Goal: Task Accomplishment & Management: Manage account settings

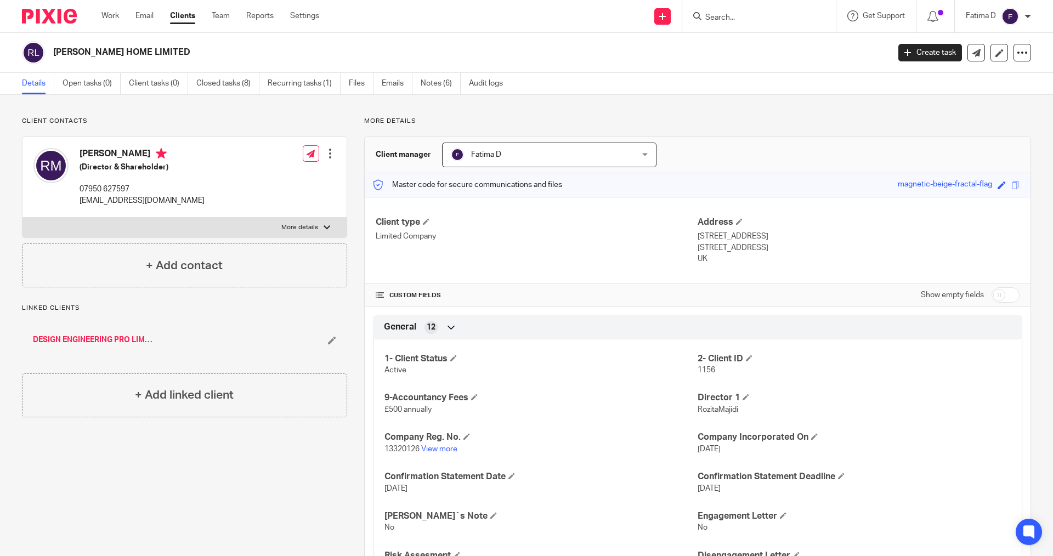
click at [717, 13] on input "Search" at bounding box center [753, 18] width 99 height 10
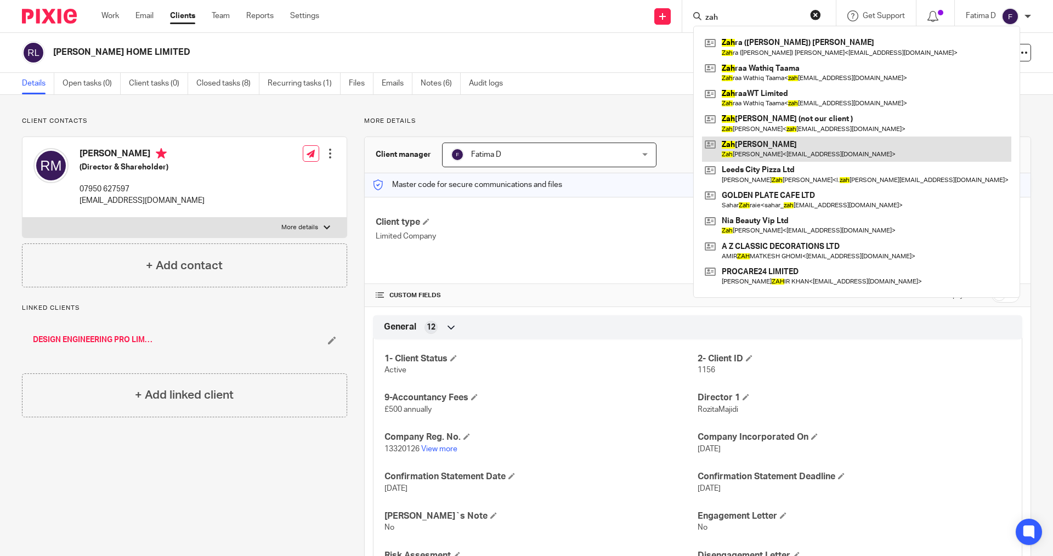
type input "zah"
click at [772, 143] on link at bounding box center [856, 149] width 309 height 25
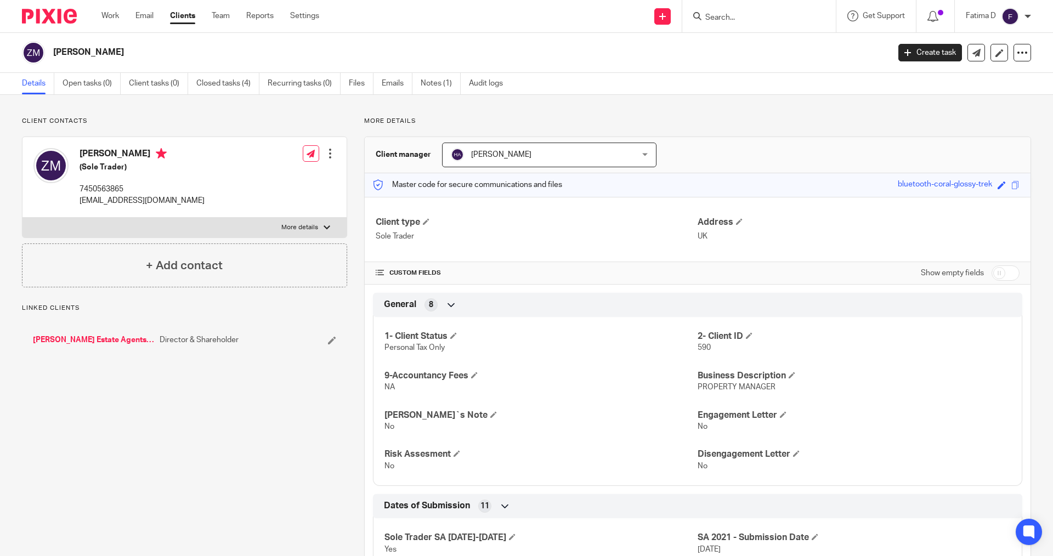
click at [327, 226] on div at bounding box center [327, 227] width 7 height 7
click at [22, 218] on input "More details" at bounding box center [22, 217] width 1 height 1
checkbox input "true"
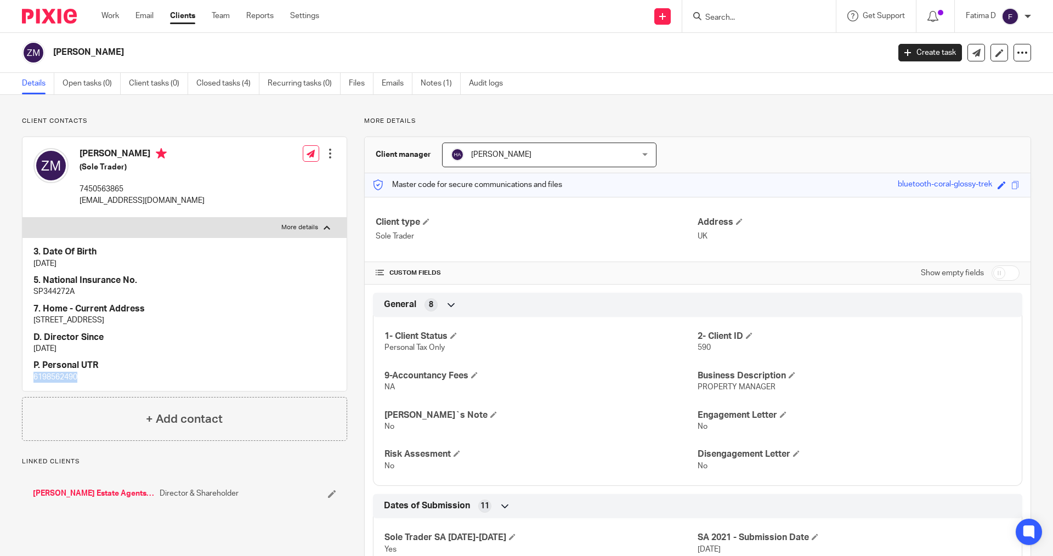
drag, startPoint x: 83, startPoint y: 377, endPoint x: 31, endPoint y: 377, distance: 52.1
click at [31, 377] on div "3. Date Of Birth [DATE] 5. National Insurance No. SP344272A 7. Home - Current A…" at bounding box center [184, 315] width 324 height 154
copy p "6198562490"
click at [236, 341] on h4 "D. Director Since" at bounding box center [184, 338] width 302 height 12
click at [721, 17] on input "Search" at bounding box center [753, 18] width 99 height 10
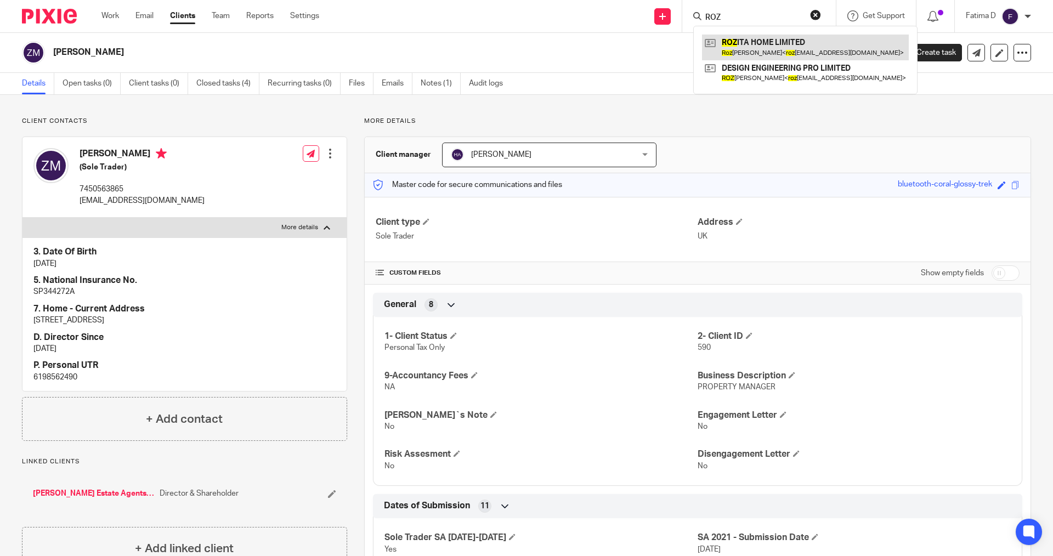
type input "ROZ"
click at [758, 42] on link at bounding box center [805, 47] width 207 height 25
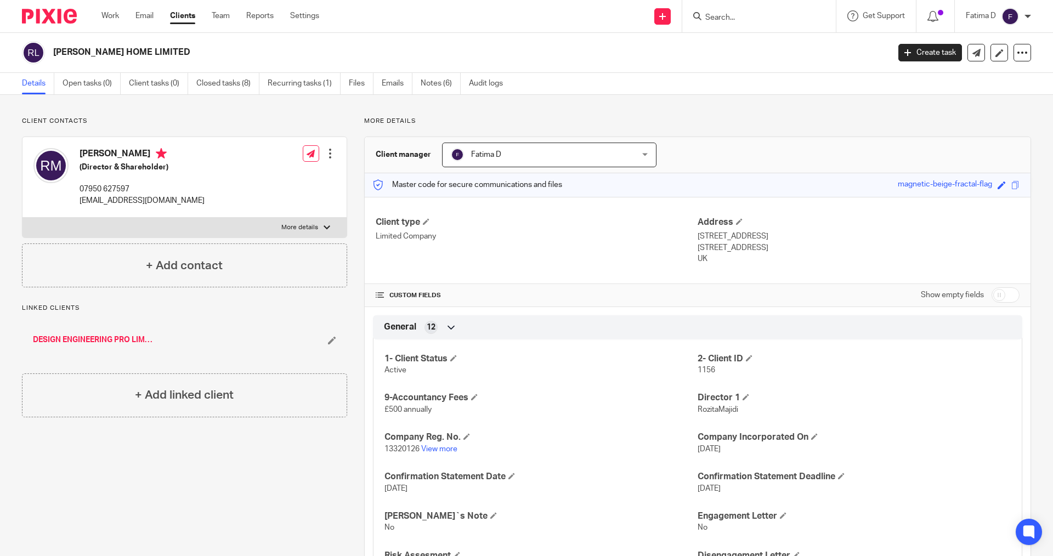
drag, startPoint x: 156, startPoint y: 50, endPoint x: 55, endPoint y: 52, distance: 100.9
click at [55, 52] on h2 "[PERSON_NAME] HOME LIMITED" at bounding box center [384, 53] width 663 height 12
copy h2 "[PERSON_NAME] HOME LIMITED"
drag, startPoint x: 235, startPoint y: 487, endPoint x: 200, endPoint y: 460, distance: 43.8
click at [234, 486] on div "Client contacts Rozita Majidi (Director & Shareholder) 07950 627597 rozitarose9…" at bounding box center [176, 558] width 342 height 882
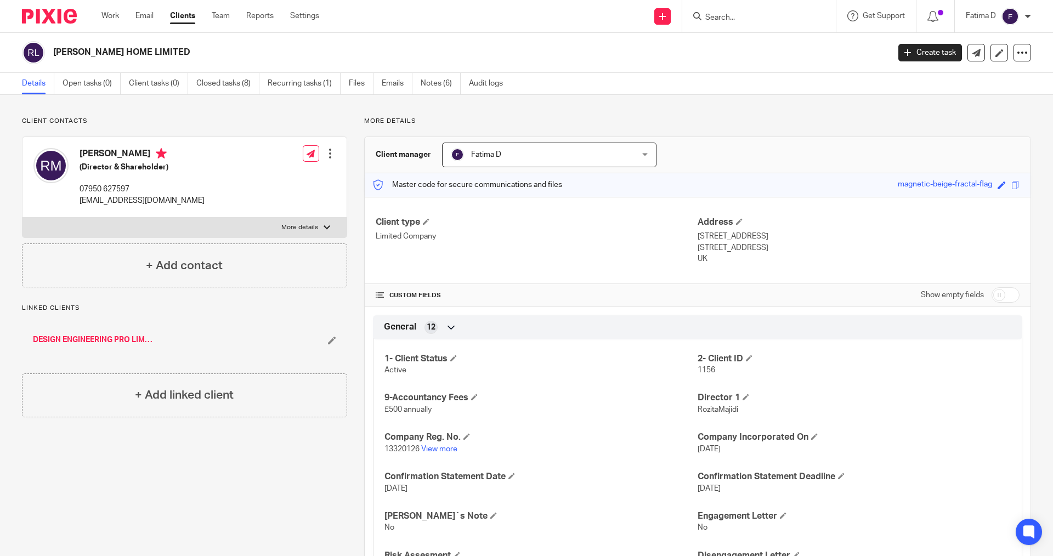
click at [127, 340] on link "DESIGN ENGINEERING PRO LIMITED" at bounding box center [93, 340] width 121 height 11
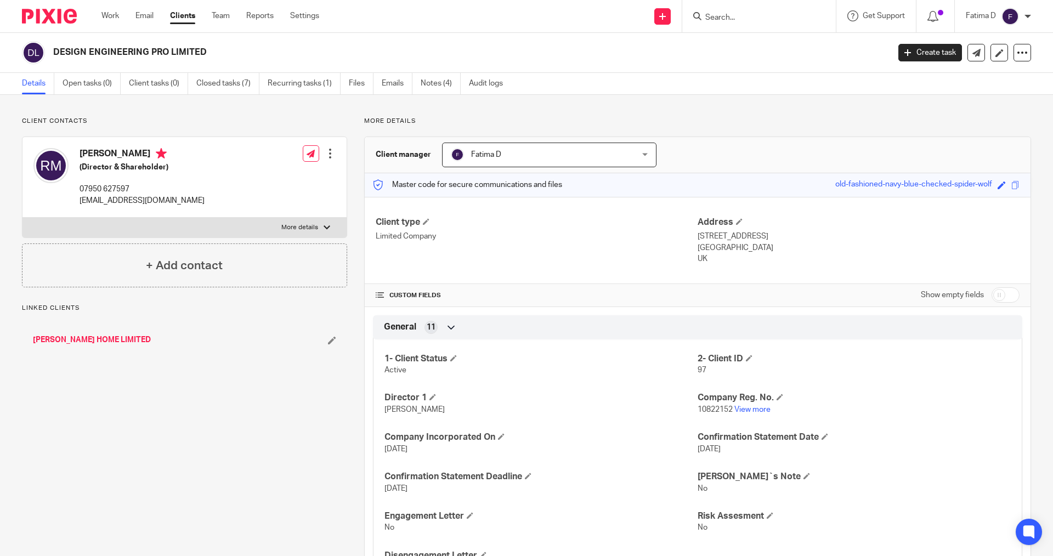
drag, startPoint x: 226, startPoint y: 53, endPoint x: 53, endPoint y: 49, distance: 172.8
click at [53, 49] on h2 "DESIGN ENGINEERING PRO LIMITED" at bounding box center [384, 53] width 663 height 12
copy h2 "DESIGN ENGINEERING PRO LIMITED"
click at [93, 341] on link "[PERSON_NAME] HOME LIMITED" at bounding box center [92, 340] width 118 height 11
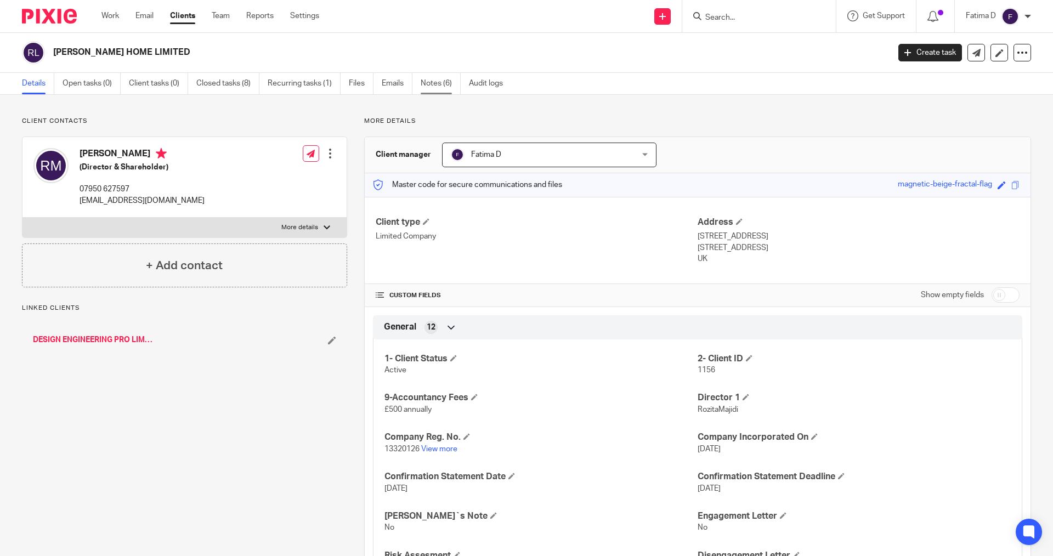
click at [436, 82] on link "Notes (6)" at bounding box center [441, 83] width 40 height 21
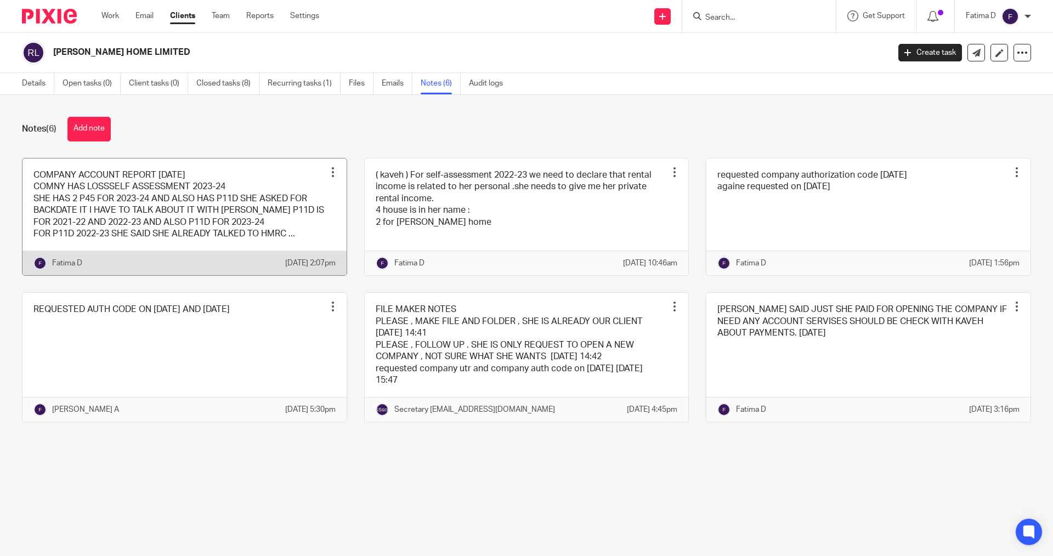
click at [184, 189] on link at bounding box center [184, 217] width 324 height 117
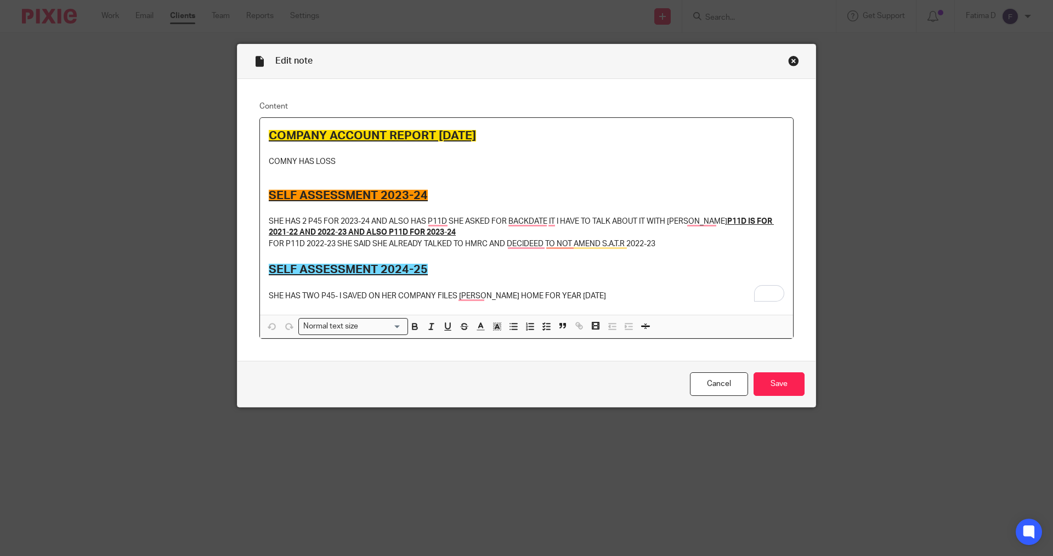
click at [270, 124] on div "COMPANY ACCOUNT REPORT 30.04.2024 COMNY HAS LOSS SELF ASSESSMENT 2023-24 SHE HA…" at bounding box center [526, 216] width 533 height 197
click at [500, 132] on h2 "COMPANY ACCOUNT REPORT 30.04.2024" at bounding box center [527, 136] width 516 height 19
click at [504, 133] on h2 "COMPANY ACCOUNT REPORT 30.04.2024" at bounding box center [527, 136] width 516 height 19
click at [260, 133] on div "COMPANY ACCOUNT REPORT 30.04.2024 COMNY HAS LOSS SELF ASSESSMENT 2023-24 SHE HA…" at bounding box center [526, 216] width 533 height 197
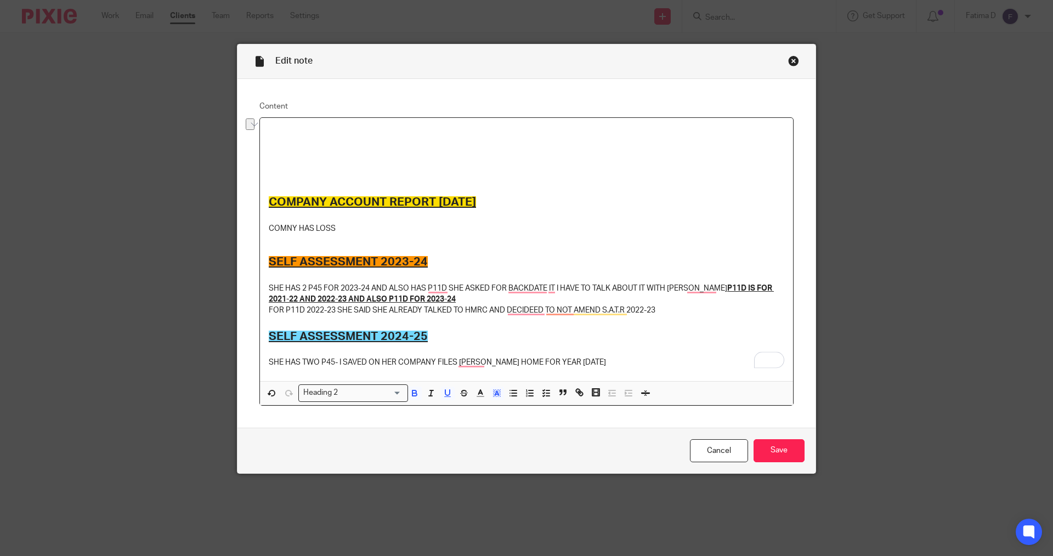
drag, startPoint x: 499, startPoint y: 199, endPoint x: 268, endPoint y: 200, distance: 231.0
click at [269, 200] on h2 "COMPANY ACCOUNT REPORT 30.04.2024" at bounding box center [527, 202] width 516 height 19
drag, startPoint x: 272, startPoint y: 200, endPoint x: 663, endPoint y: 200, distance: 391.7
click at [663, 200] on h2 "COMPANY ACCOUNT REPORT 30.04.2024" at bounding box center [527, 202] width 516 height 19
click at [789, 59] on div "Close this dialog window" at bounding box center [793, 60] width 11 height 11
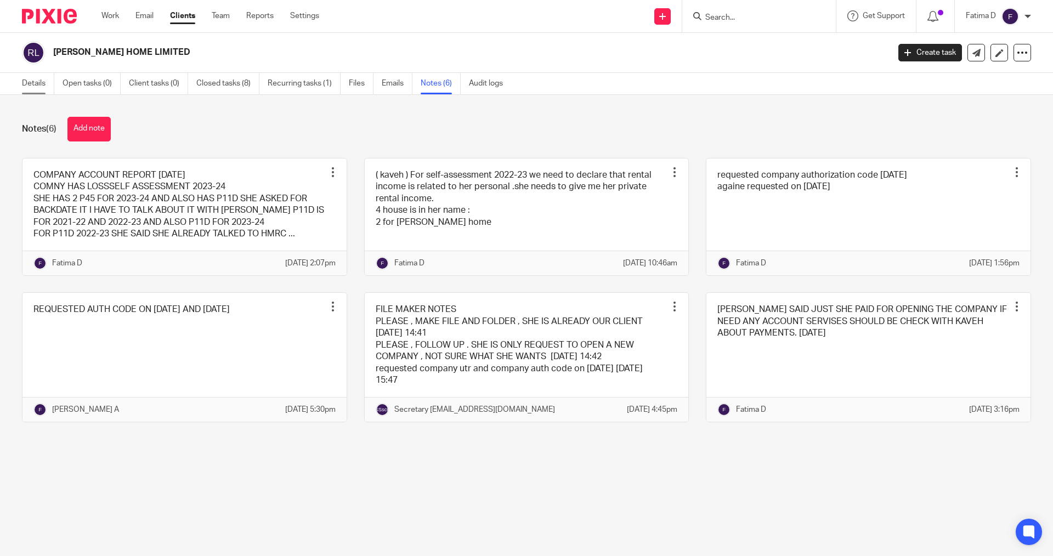
click link "Details"
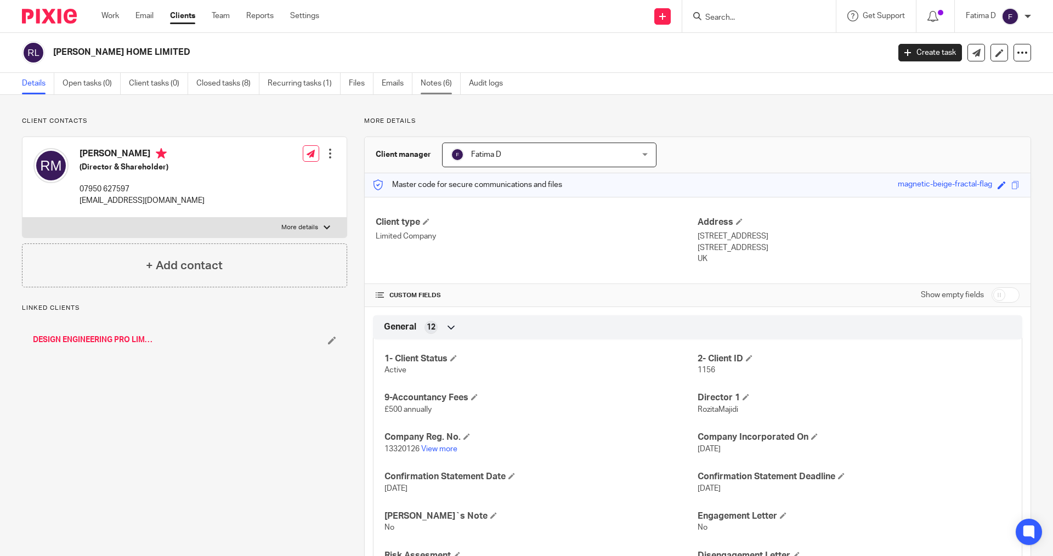
click at [434, 84] on link "Notes (6)" at bounding box center [441, 83] width 40 height 21
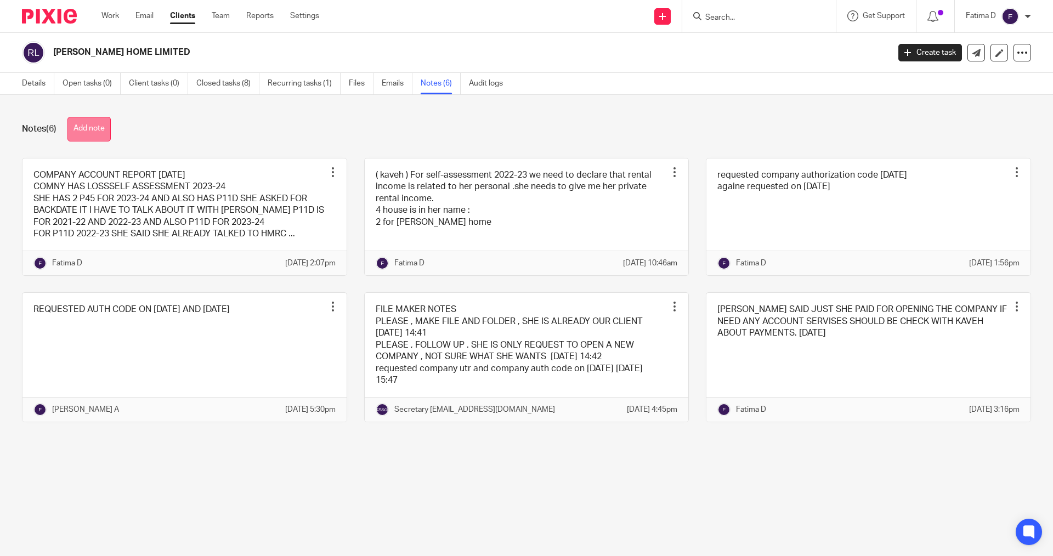
click at [99, 129] on button "Add note" at bounding box center [88, 129] width 43 height 25
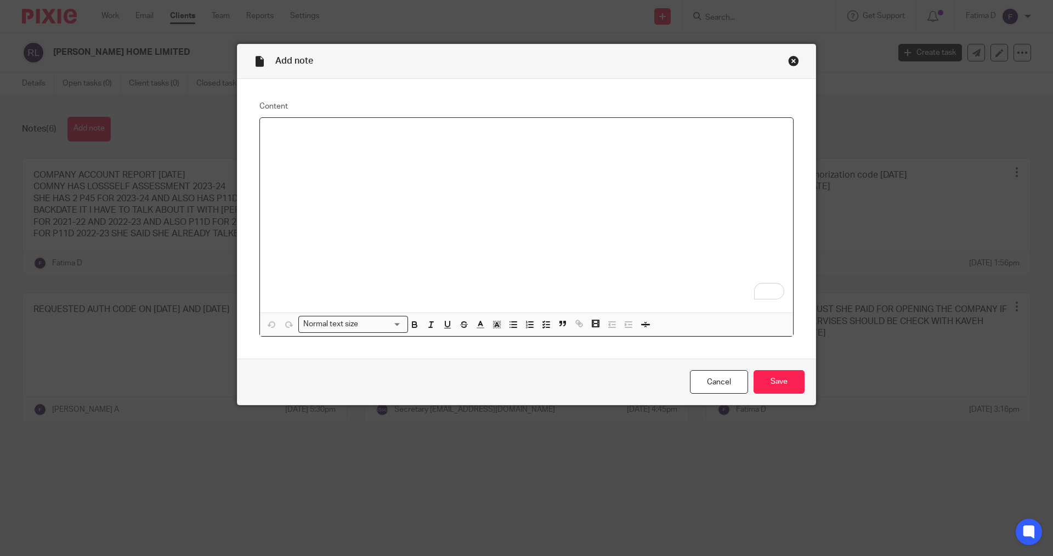
click at [270, 130] on p "To enrich screen reader interactions, please activate Accessibility in Grammarl…" at bounding box center [527, 132] width 516 height 11
click at [419, 133] on p "SHE HAS 2 HOUSE UNDER COMPANY NAME" at bounding box center [527, 132] width 516 height 11
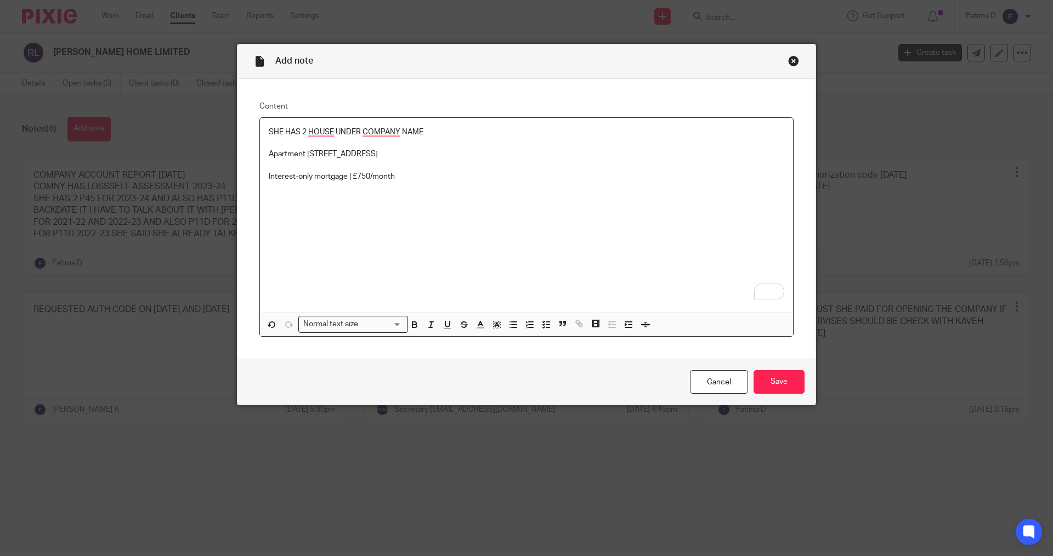
click at [260, 153] on div "SHE HAS 2 HOUSE UNDER COMPANY NAME Apartment 6 – 23 Ascot Way Interest-only mor…" at bounding box center [526, 215] width 533 height 195
click at [264, 176] on div "SHE HAS 2 HOUSE UNDER COMPANY NAME Apartment 6 – 23 Ascot Way Interest-only mor…" at bounding box center [526, 215] width 533 height 195
drag, startPoint x: 396, startPoint y: 172, endPoint x: 261, endPoint y: 180, distance: 134.7
click at [261, 180] on div "SHE HAS 2 HOUSE UNDER COMPANY NAME Apartment 6 – 23 Ascot Way Interest-only mor…" at bounding box center [526, 215] width 533 height 195
click at [386, 153] on p "Apartment 6 – 23 Ascot Way" at bounding box center [538, 154] width 494 height 11
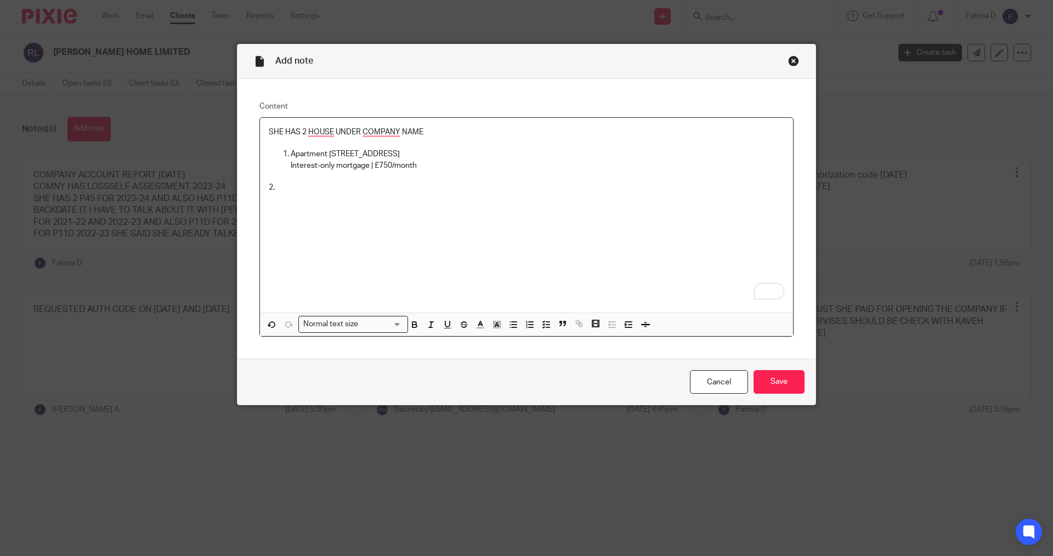
click at [274, 189] on p "2." at bounding box center [527, 187] width 516 height 11
click at [364, 190] on p "19 Princess Street" at bounding box center [538, 187] width 494 height 11
drag, startPoint x: 442, startPoint y: 189, endPoint x: 352, endPoint y: 184, distance: 90.1
click at [352, 184] on p "19 Princess Street (EMPTY NOT RENTE OUT)" at bounding box center [538, 187] width 494 height 11
click at [413, 325] on icon "button" at bounding box center [415, 326] width 4 height 3
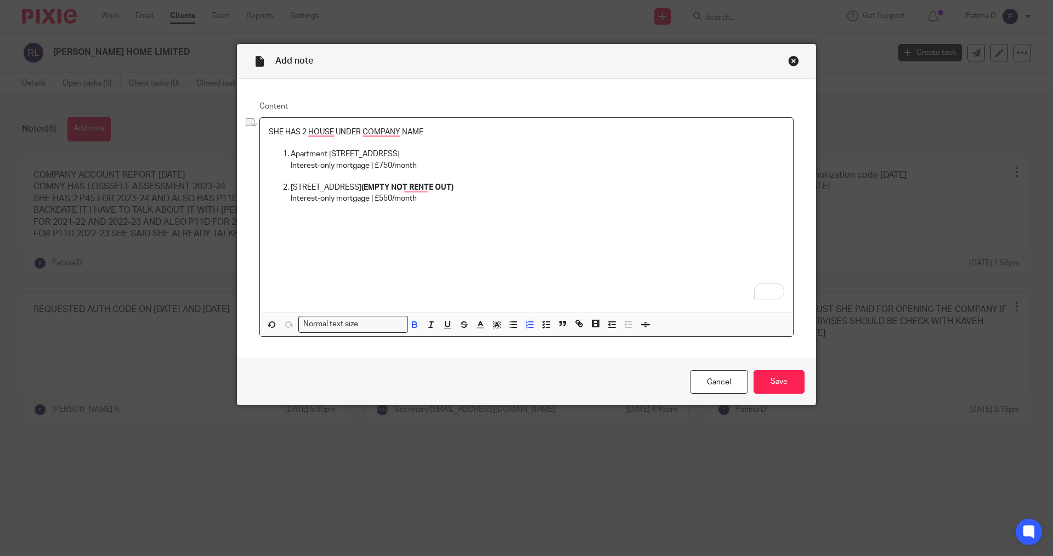
click at [492, 245] on div "SHE HAS 2 HOUSE UNDER COMPANY NAME Apartment 6 – 23 Ascot Way Interest-only mor…" at bounding box center [526, 215] width 533 height 195
click at [780, 383] on input "Save" at bounding box center [779, 382] width 51 height 24
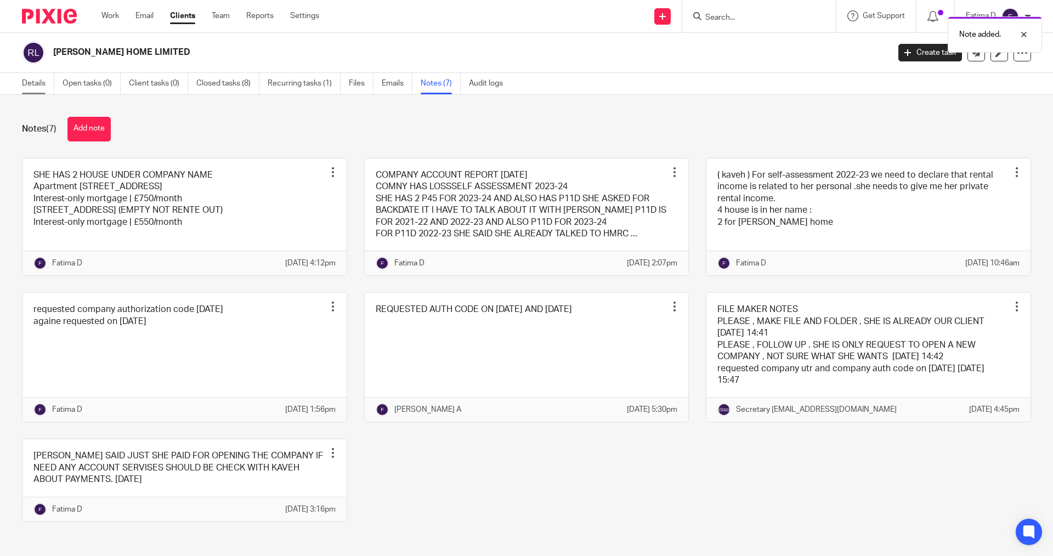
click at [38, 83] on link "Details" at bounding box center [38, 83] width 32 height 21
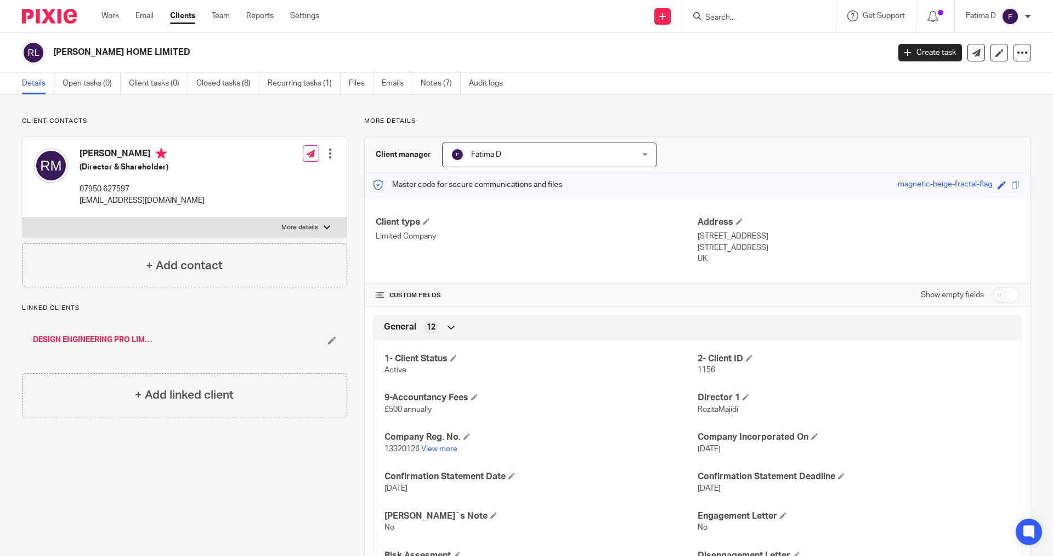
click at [75, 338] on link "DESIGN ENGINEERING PRO LIMITED" at bounding box center [93, 340] width 121 height 11
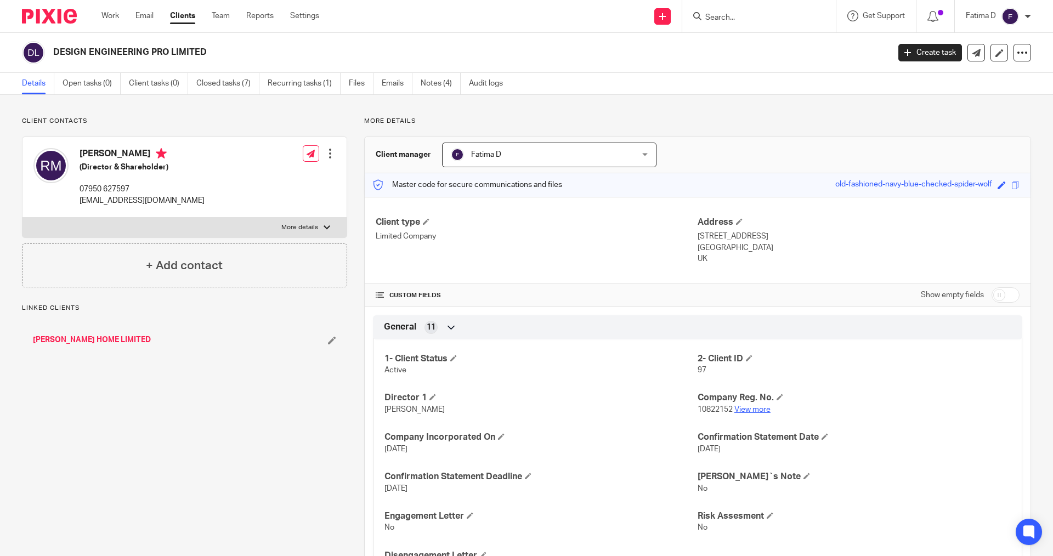
click at [743, 410] on link "View more" at bounding box center [753, 410] width 36 height 8
click at [711, 19] on input "Search" at bounding box center [753, 18] width 99 height 10
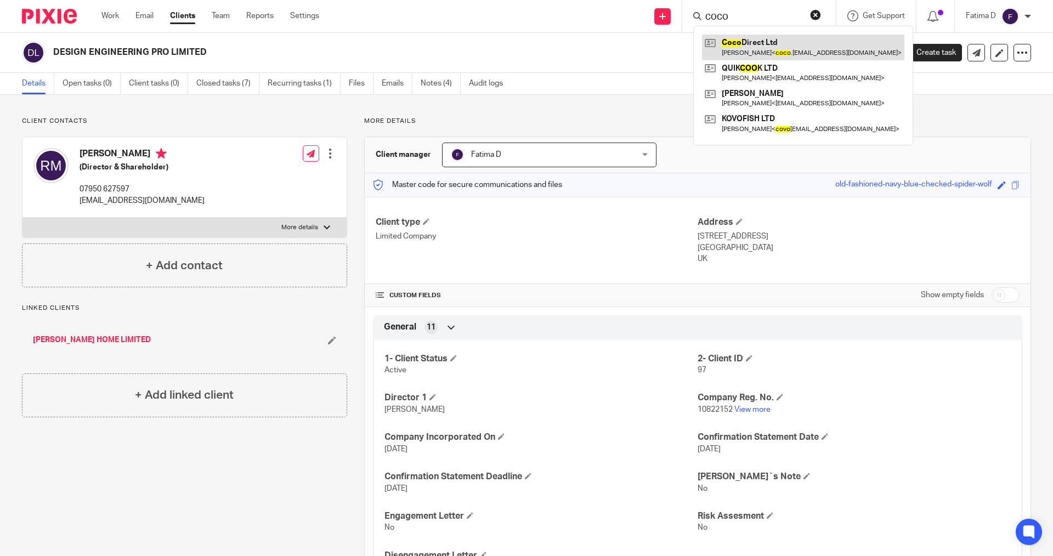
type input "COCO"
click at [735, 44] on link at bounding box center [803, 47] width 202 height 25
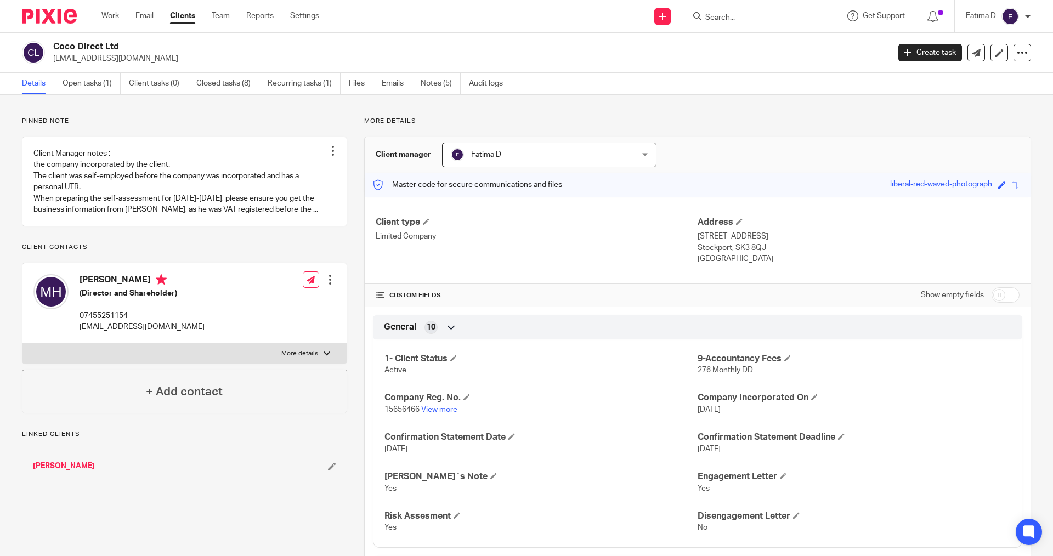
click at [444, 411] on link "View more" at bounding box center [439, 410] width 36 height 8
click at [728, 17] on input "Search" at bounding box center [753, 18] width 99 height 10
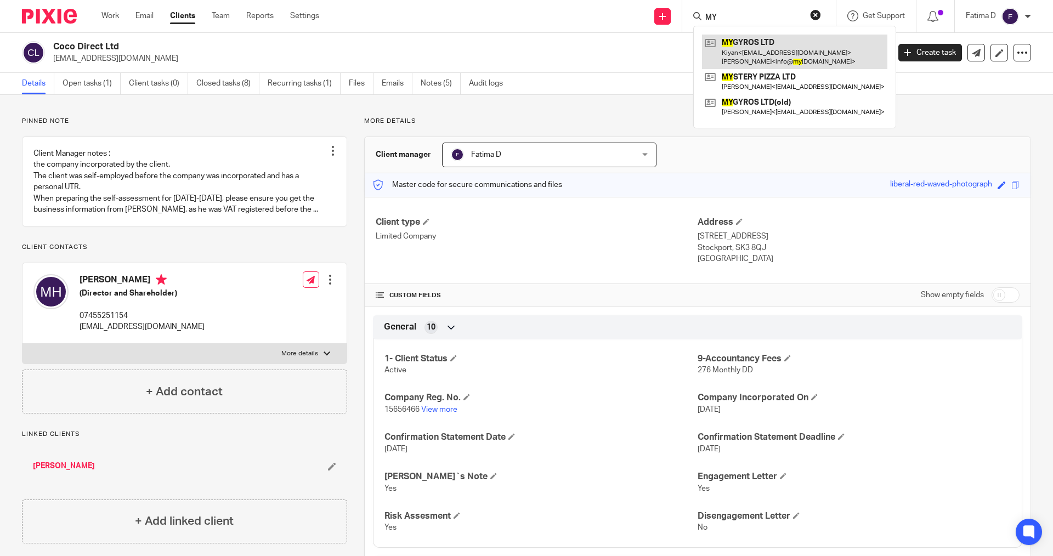
type input "MY"
click at [747, 39] on link at bounding box center [794, 52] width 185 height 34
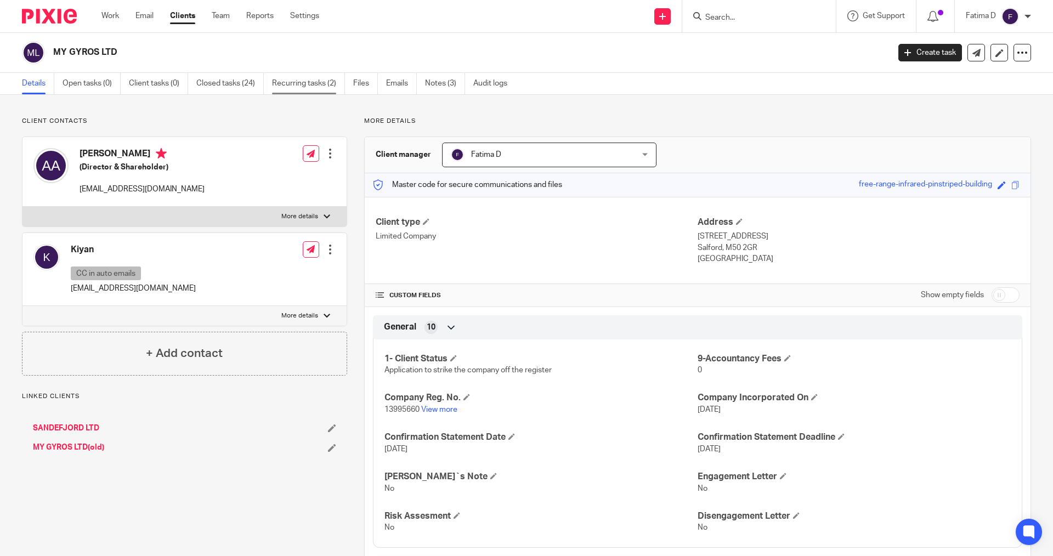
click at [281, 85] on link "Recurring tasks (2)" at bounding box center [308, 83] width 73 height 21
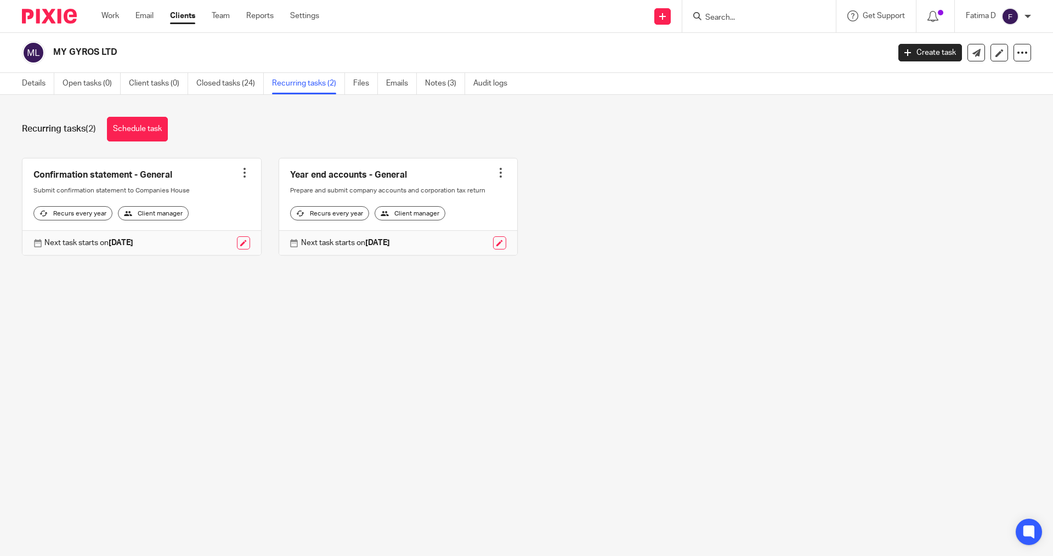
click at [240, 169] on div at bounding box center [244, 172] width 11 height 11
click at [206, 241] on span "Cancel schedule" at bounding box center [200, 243] width 58 height 8
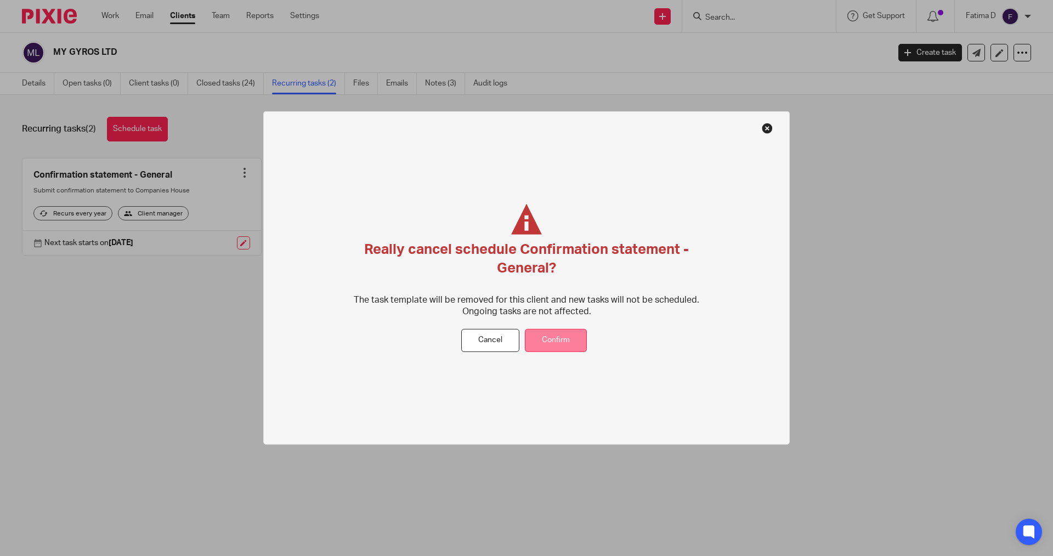
click at [557, 340] on button "Confirm" at bounding box center [556, 341] width 62 height 24
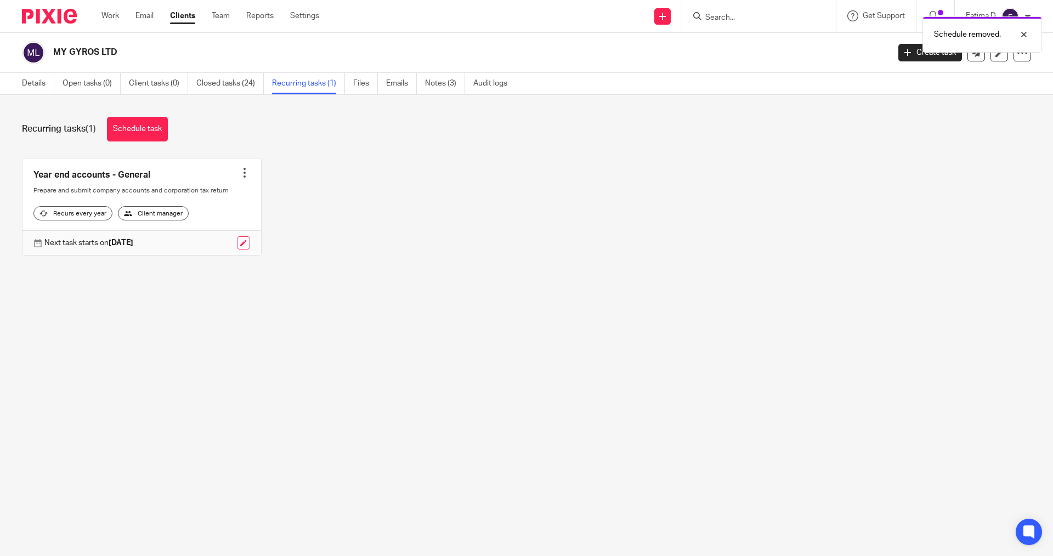
click at [241, 170] on div at bounding box center [244, 172] width 11 height 11
click at [208, 241] on span "Cancel schedule" at bounding box center [200, 243] width 58 height 8
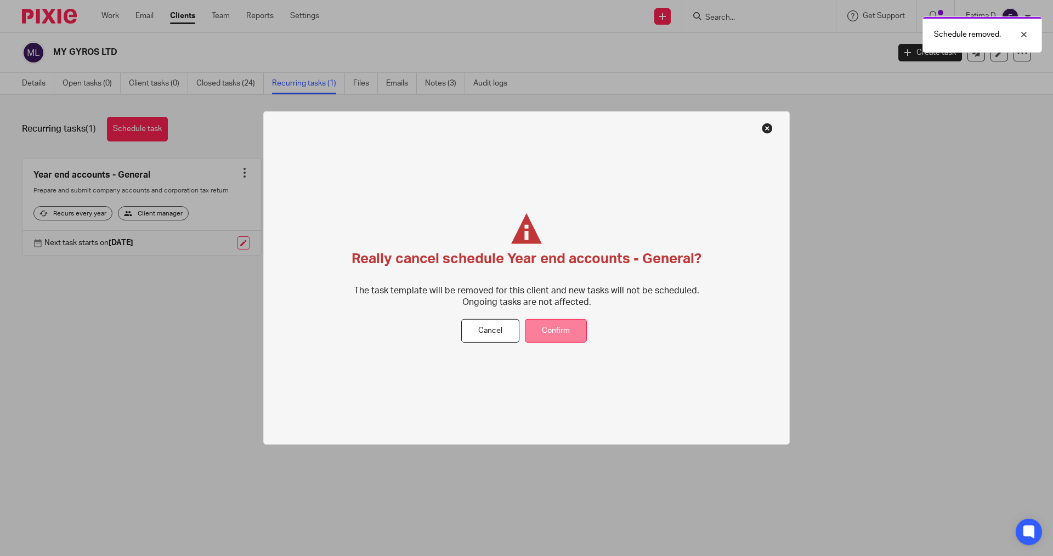
click at [566, 333] on button "Confirm" at bounding box center [556, 331] width 62 height 24
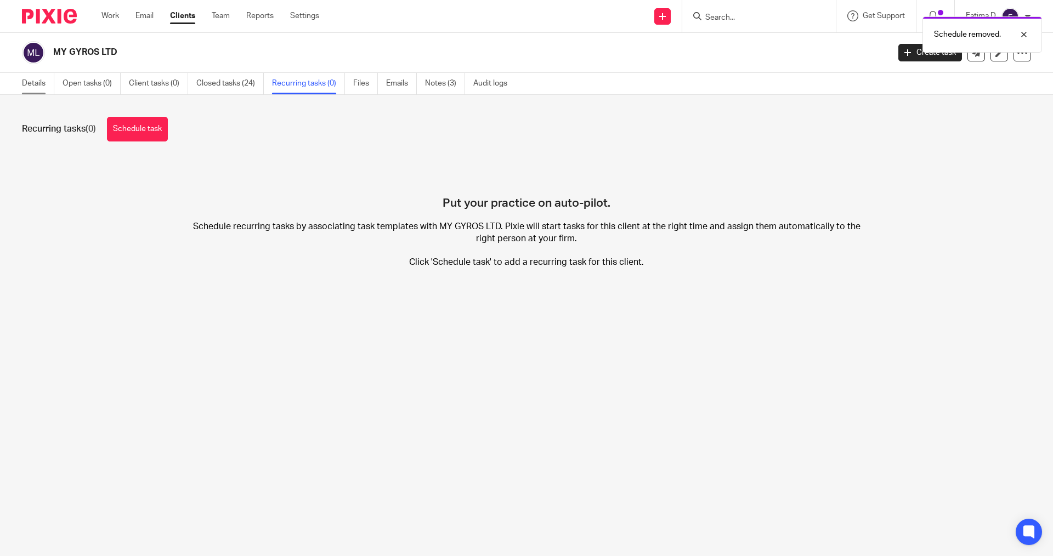
click at [34, 78] on link "Details" at bounding box center [38, 83] width 32 height 21
